Goal: Task Accomplishment & Management: Manage account settings

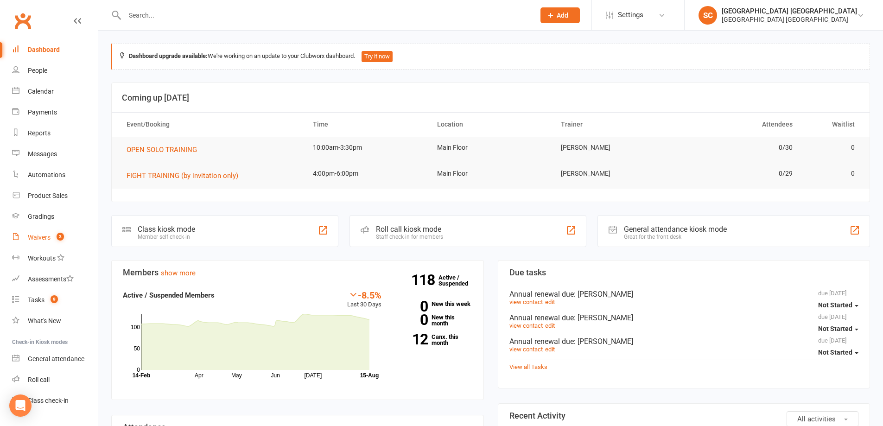
click at [40, 240] on div "Waivers" at bounding box center [39, 237] width 23 height 7
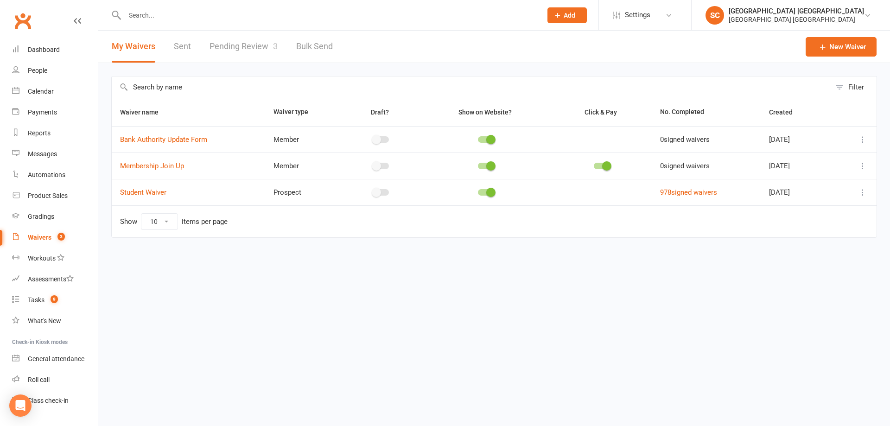
click at [234, 46] on link "Pending Review 3" at bounding box center [244, 47] width 68 height 32
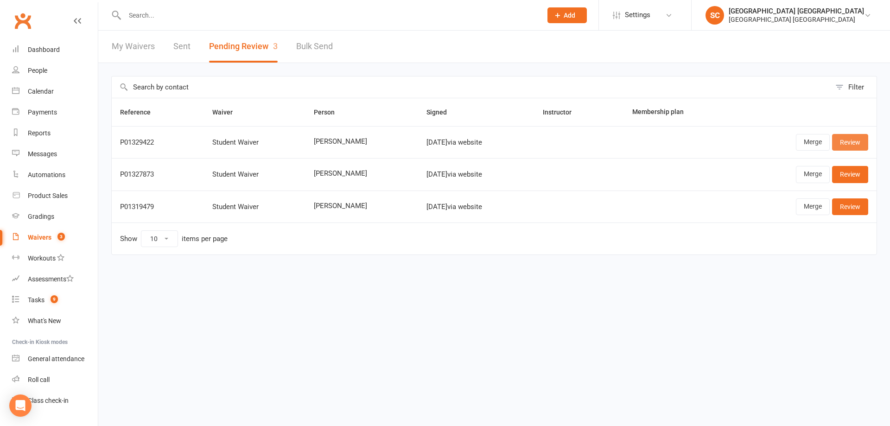
click at [864, 141] on link "Review" at bounding box center [850, 142] width 36 height 17
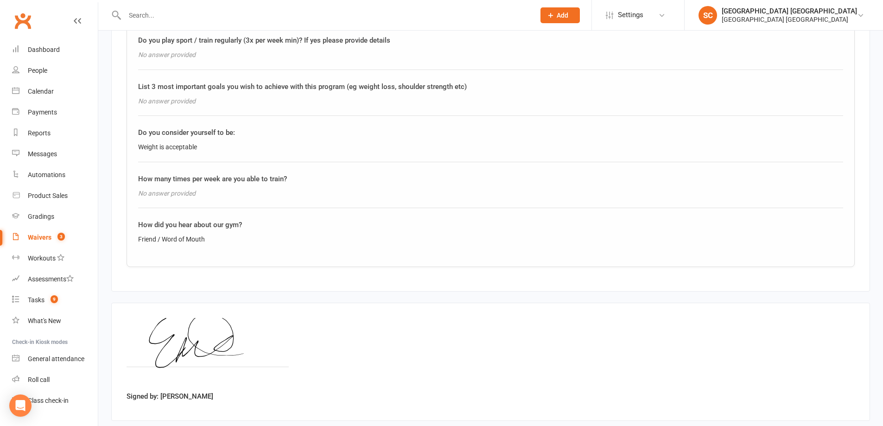
scroll to position [1170, 0]
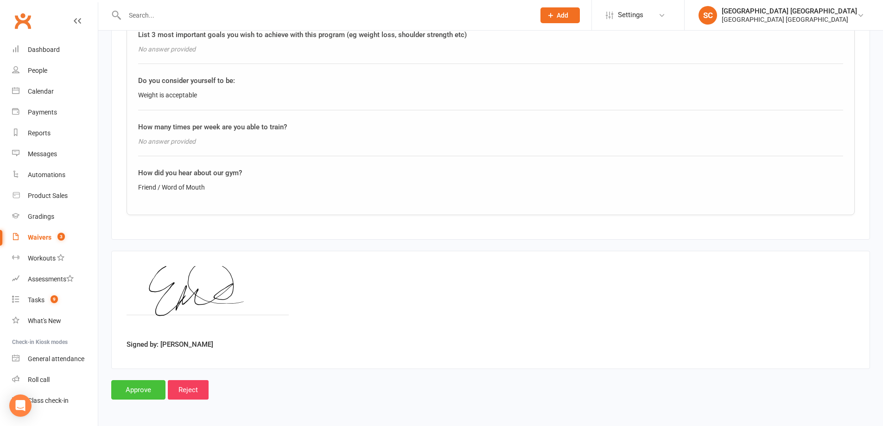
click at [129, 395] on input "Approve" at bounding box center [138, 389] width 54 height 19
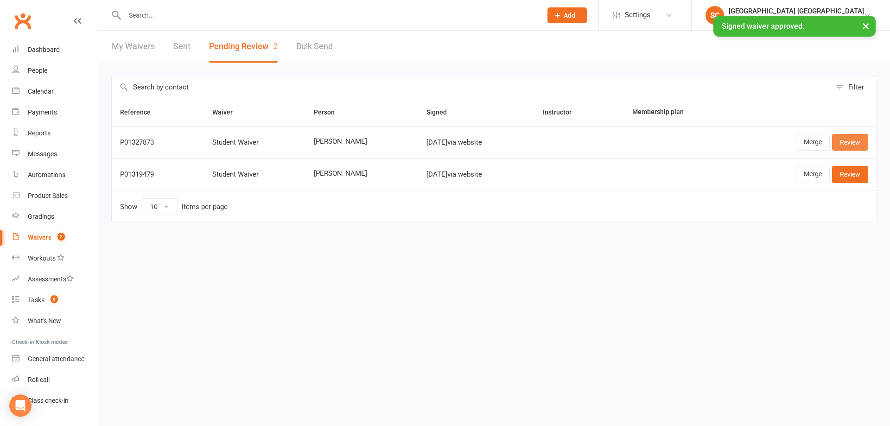
click at [844, 146] on link "Review" at bounding box center [850, 142] width 36 height 17
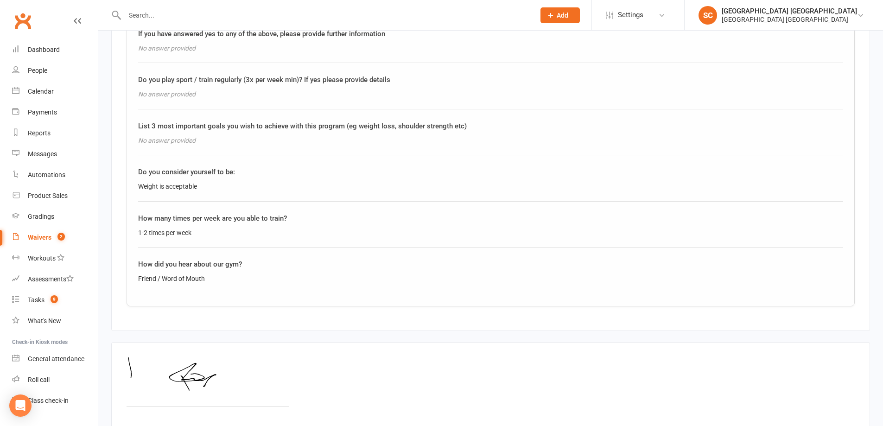
scroll to position [1159, 0]
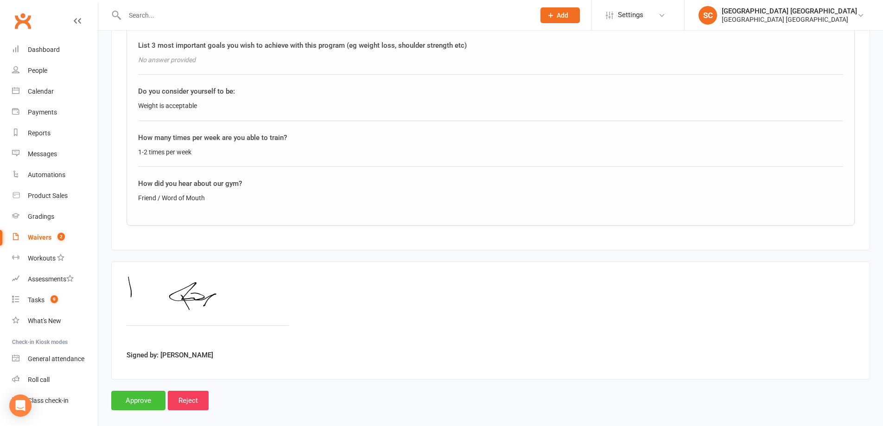
click at [142, 405] on input "Approve" at bounding box center [138, 400] width 54 height 19
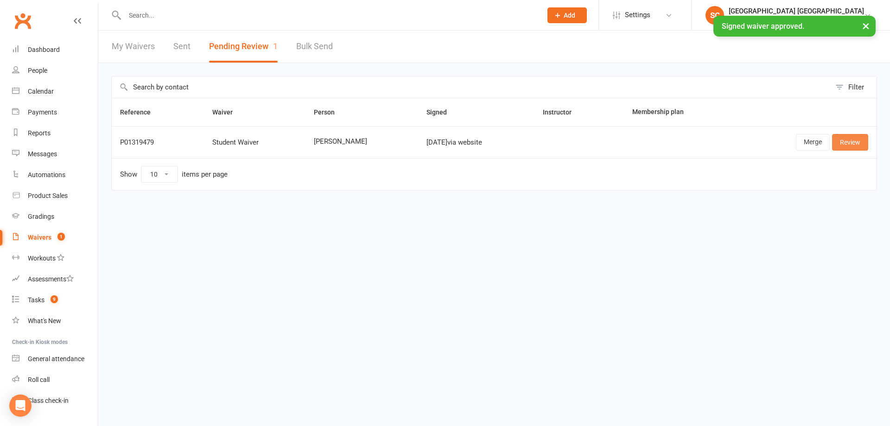
click at [839, 142] on link "Review" at bounding box center [850, 142] width 36 height 17
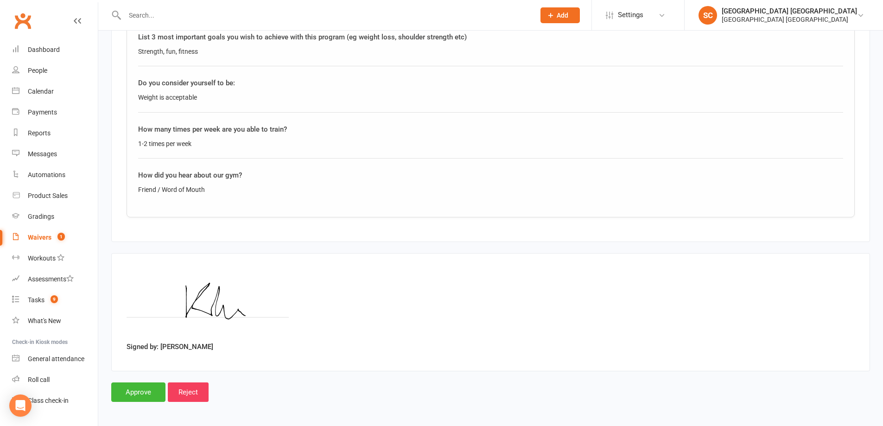
scroll to position [1170, 0]
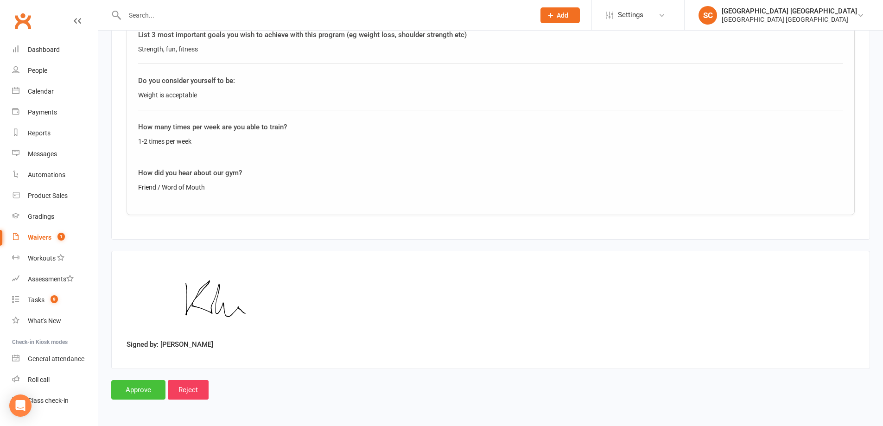
click at [139, 395] on input "Approve" at bounding box center [138, 389] width 54 height 19
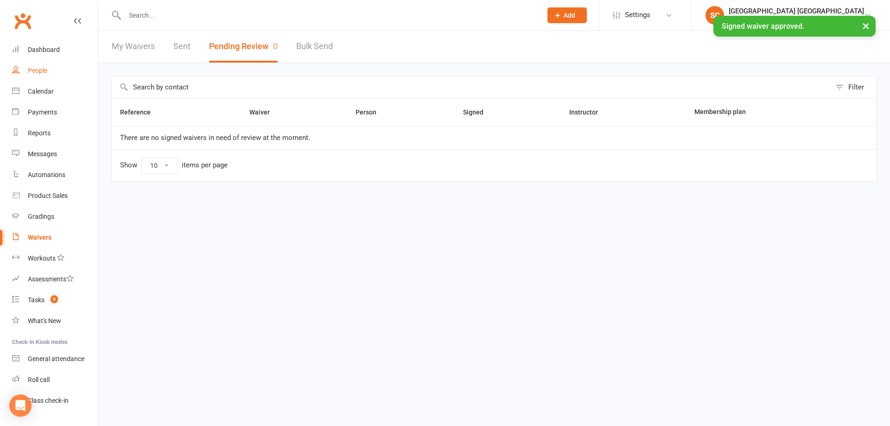
drag, startPoint x: 36, startPoint y: 70, endPoint x: 142, endPoint y: 11, distance: 121.6
click at [37, 71] on div "People" at bounding box center [37, 70] width 19 height 7
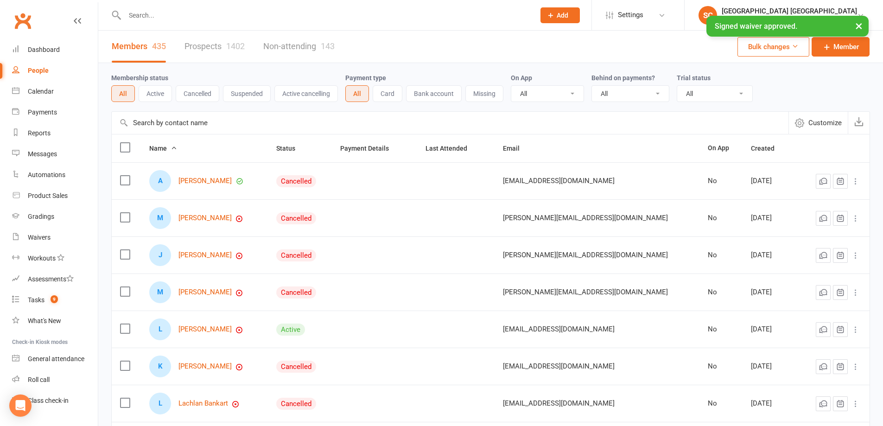
click at [142, 16] on div "× Signed waiver approved." at bounding box center [435, 16] width 871 height 0
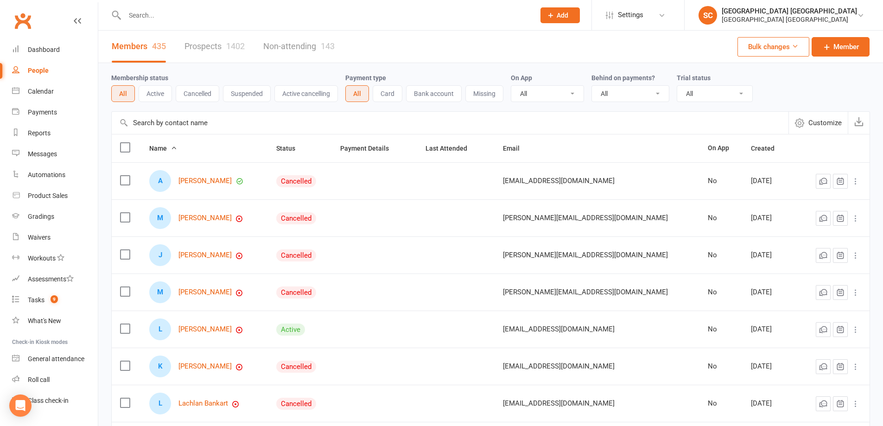
click at [134, 15] on input "text" at bounding box center [325, 15] width 407 height 13
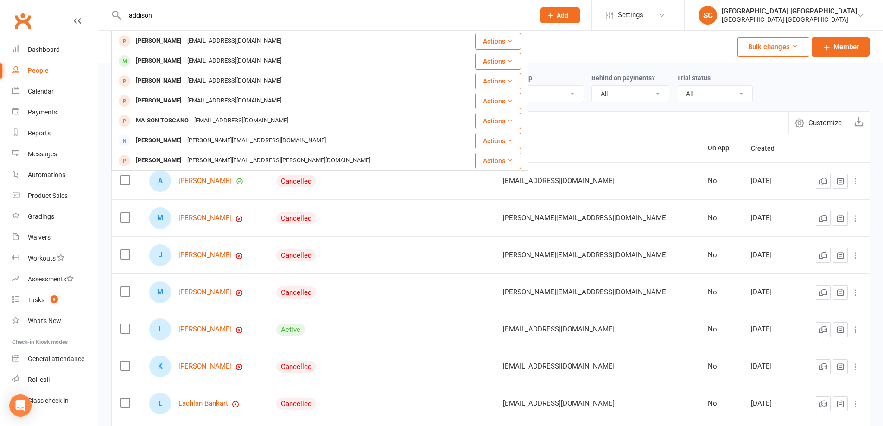
type input "addison"
click at [53, 32] on div "Clubworx" at bounding box center [49, 26] width 98 height 34
